Goal: Information Seeking & Learning: Find specific fact

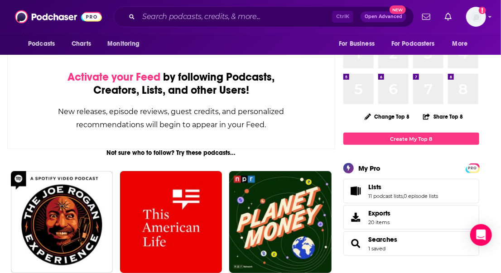
scroll to position [45, 0]
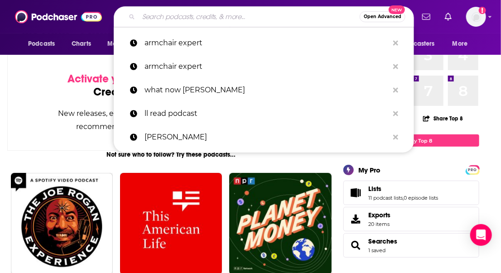
click at [201, 17] on input "Search podcasts, credits, & more..." at bounding box center [248, 17] width 221 height 14
paste input ", [DATE] 10am 11am or 12pm central"
type input ", [DATE] 10am 11am or 12pm central"
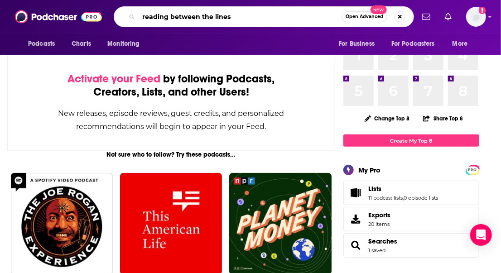
type input "reading between the lines"
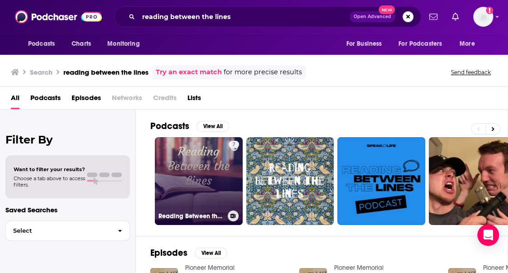
click at [183, 193] on link "7 Reading Between the Lines" at bounding box center [199, 181] width 88 height 88
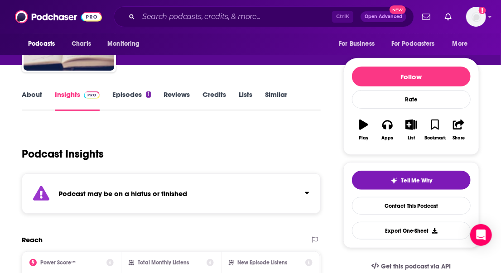
scroll to position [181, 0]
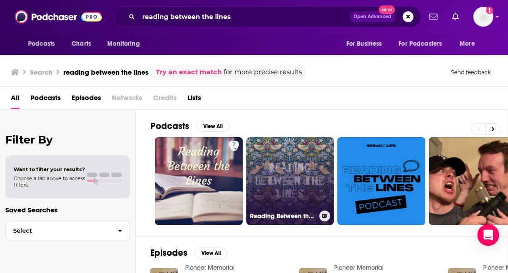
click at [296, 163] on link "Reading Between the Lines" at bounding box center [290, 181] width 88 height 88
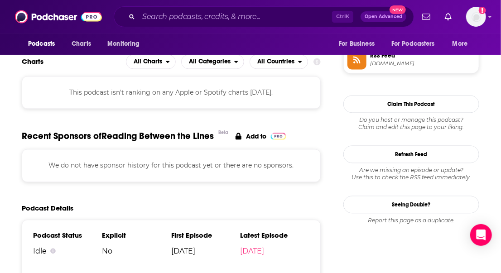
scroll to position [634, 0]
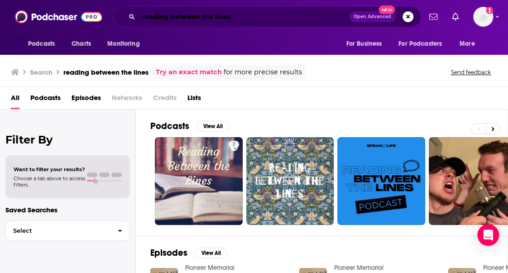
click at [152, 17] on input "reading between the lines" at bounding box center [243, 17] width 211 height 14
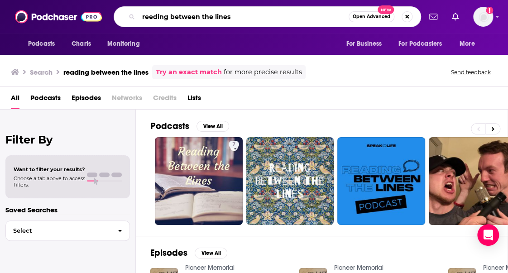
type input "reeding between the lines"
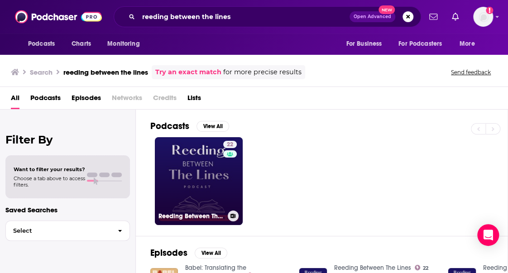
click at [207, 212] on h3 "Reeding Between The Lines" at bounding box center [191, 216] width 66 height 8
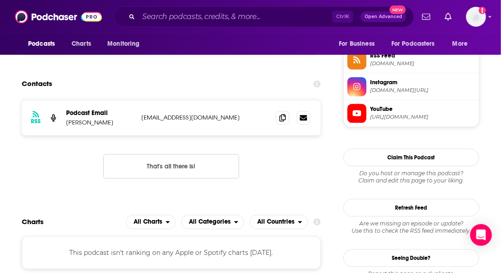
scroll to position [679, 0]
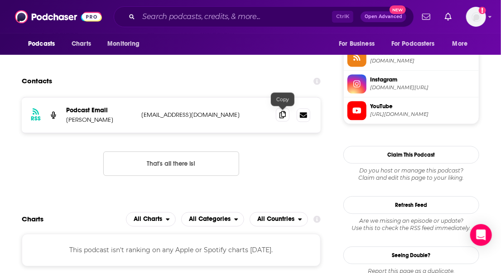
click at [285, 111] on icon at bounding box center [282, 114] width 6 height 7
